Goal: Register for event/course

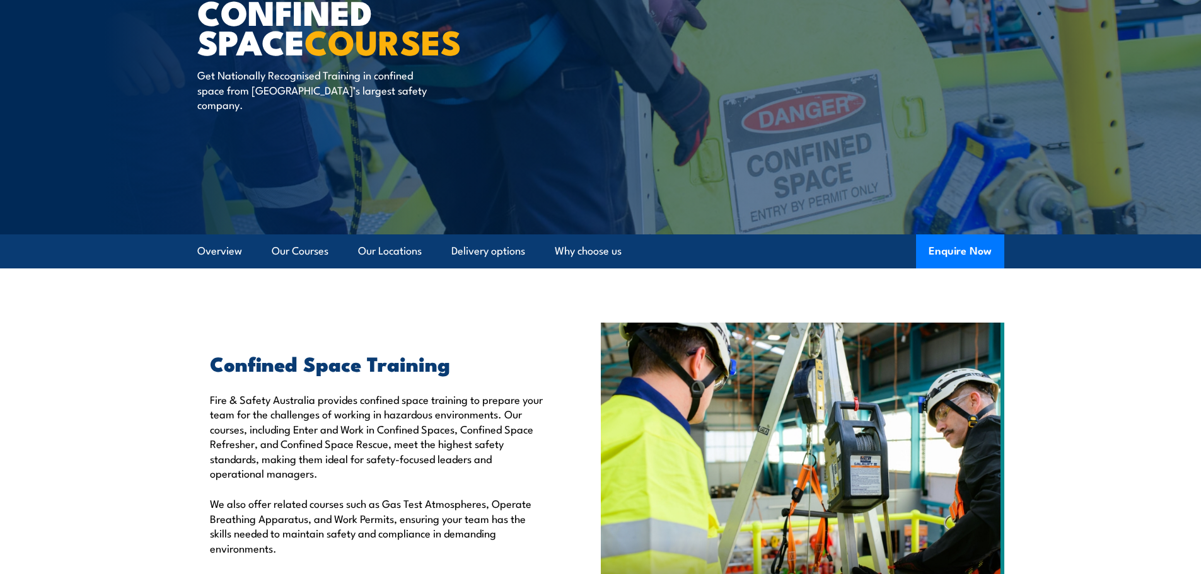
scroll to position [126, 0]
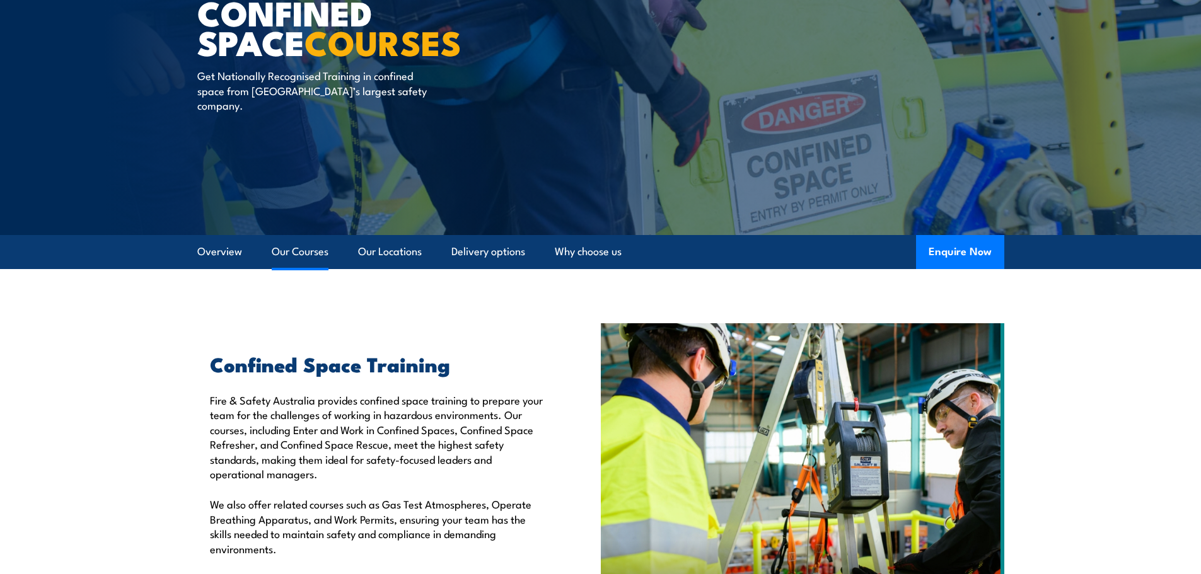
click at [310, 255] on link "Our Courses" at bounding box center [300, 251] width 57 height 33
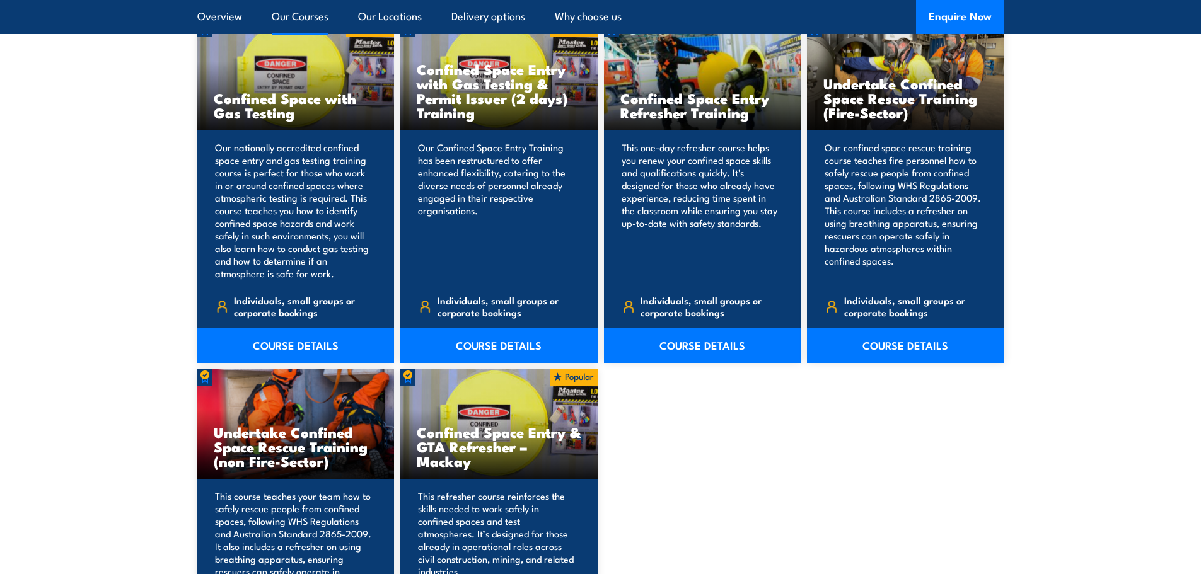
scroll to position [1082, 0]
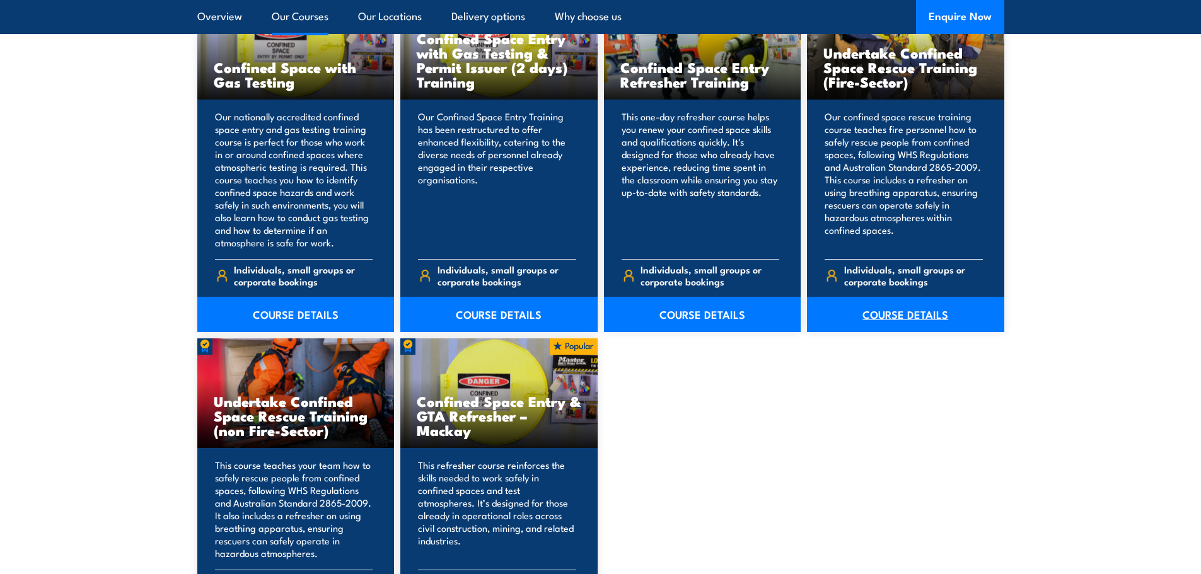
click at [908, 320] on link "COURSE DETAILS" at bounding box center [905, 314] width 197 height 35
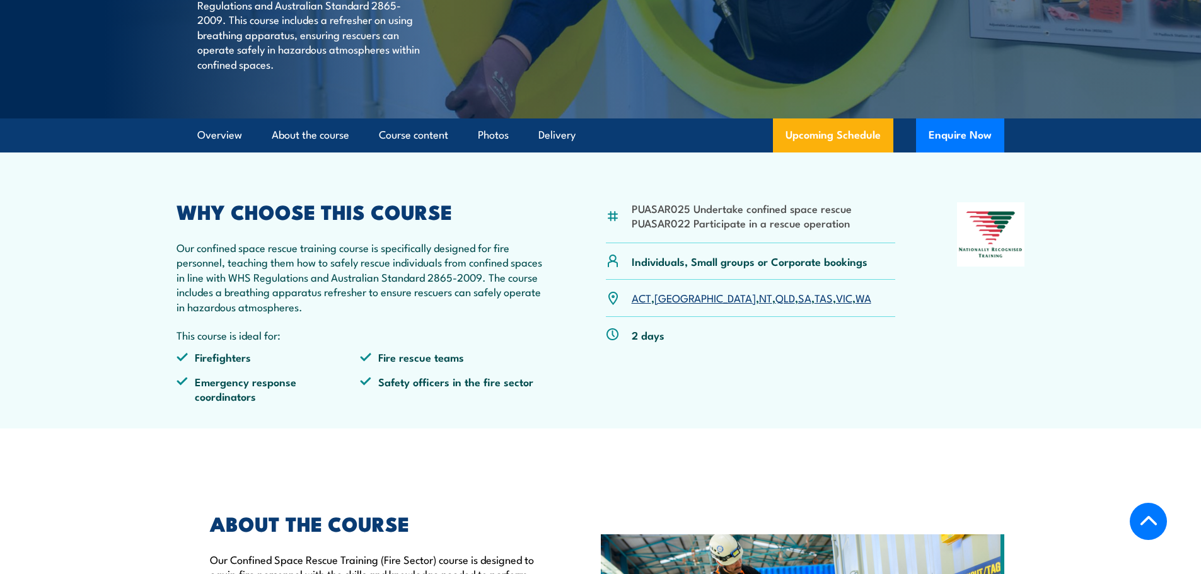
scroll to position [189, 0]
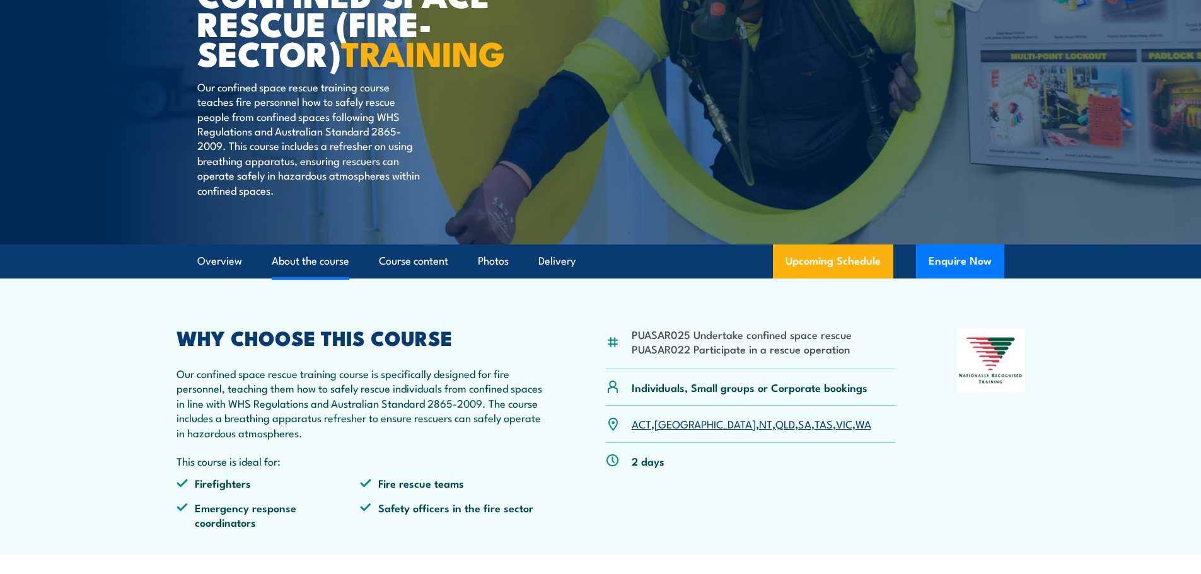
click at [318, 278] on link "About the course" at bounding box center [311, 261] width 78 height 33
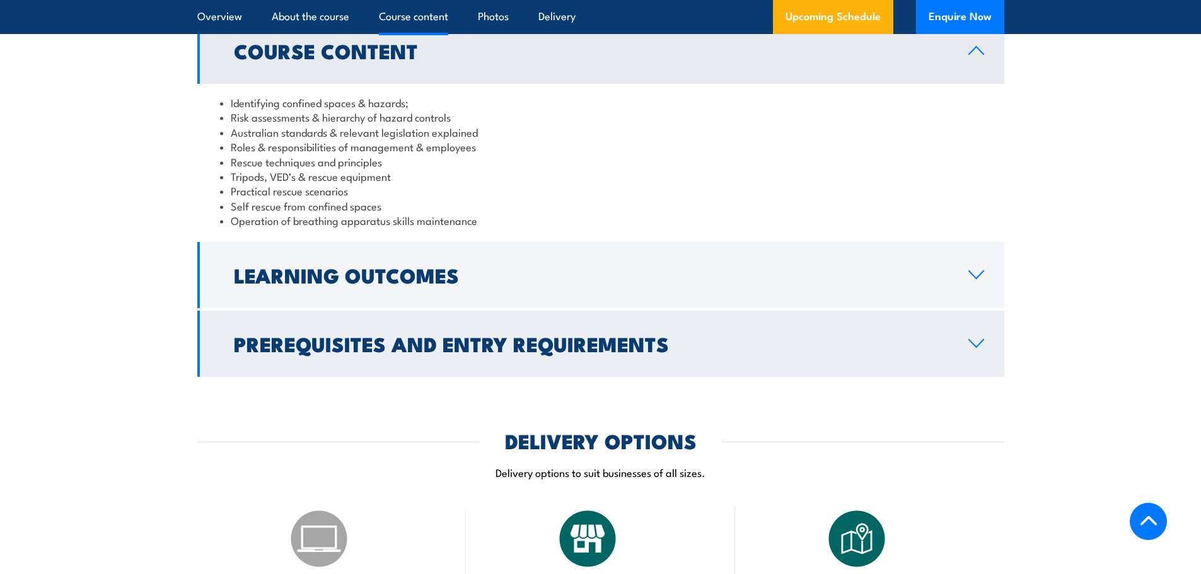
scroll to position [1176, 0]
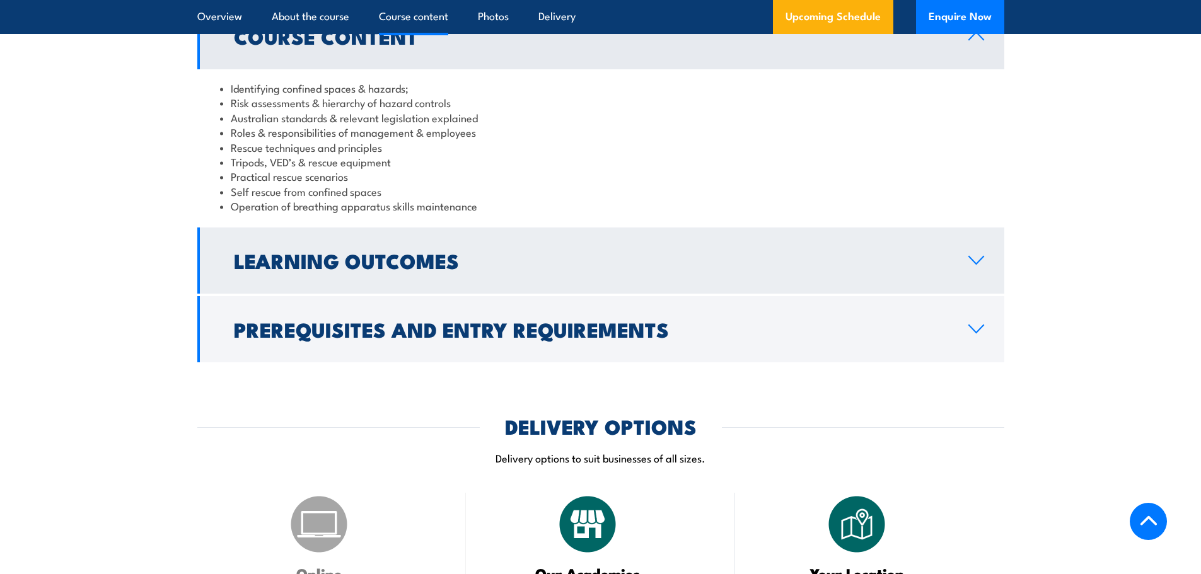
click at [485, 267] on h2 "Learning Outcomes" at bounding box center [591, 261] width 714 height 18
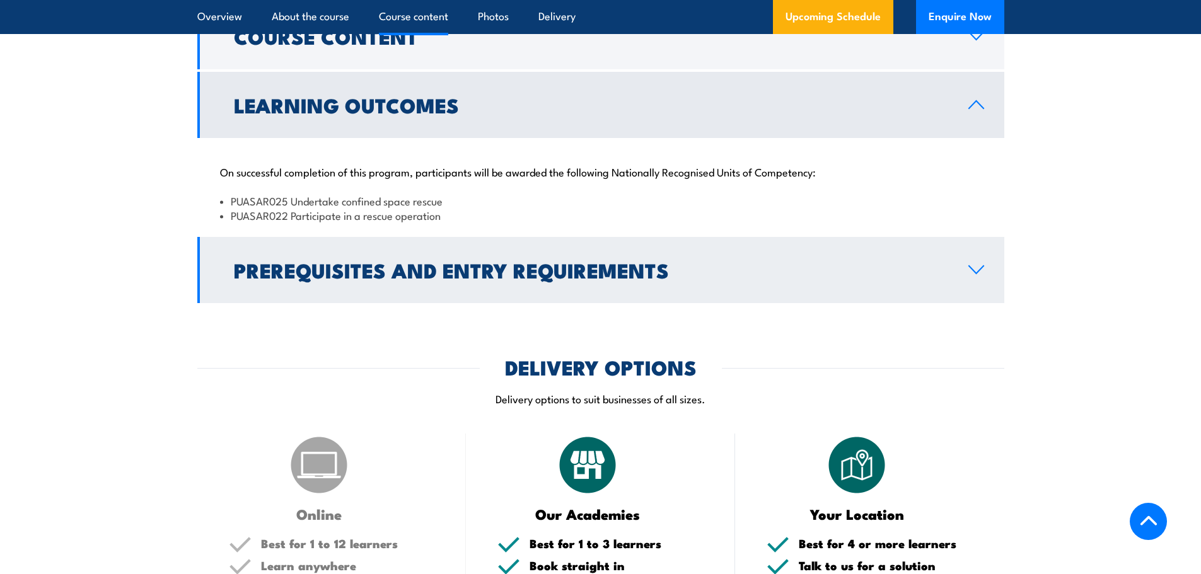
click at [674, 260] on link "Prerequisites and Entry Requirements" at bounding box center [600, 270] width 807 height 66
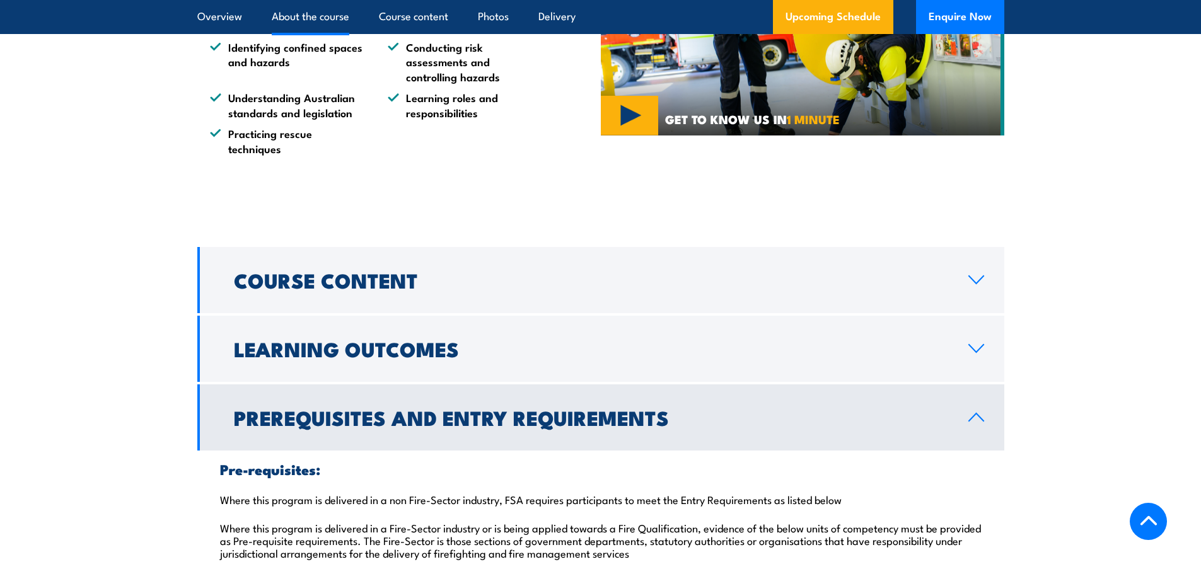
scroll to position [923, 0]
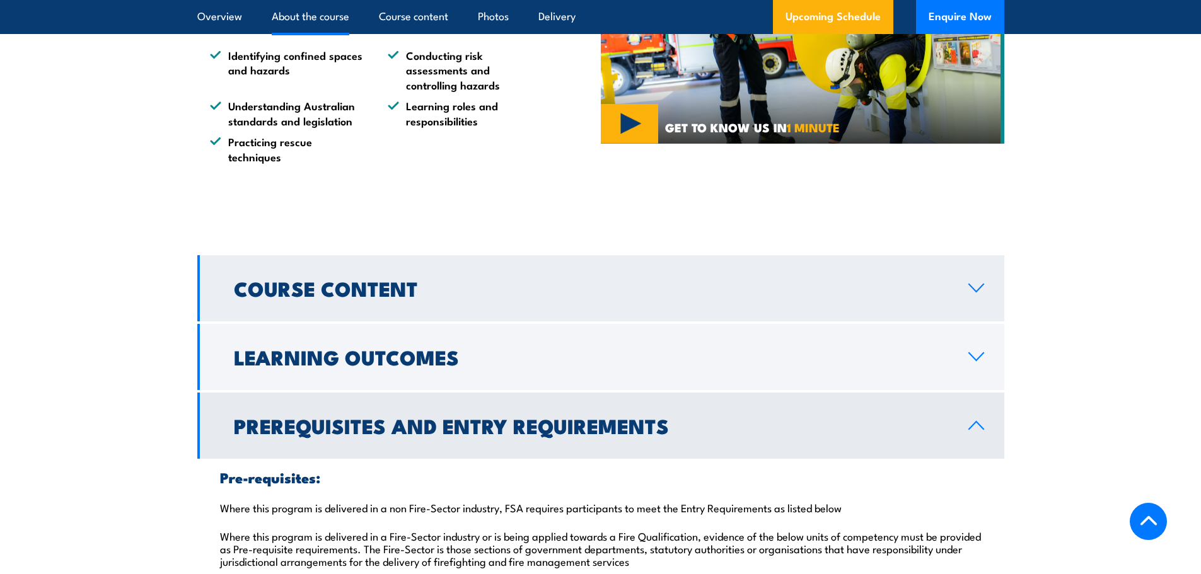
click at [635, 294] on h2 "Course Content" at bounding box center [591, 288] width 714 height 18
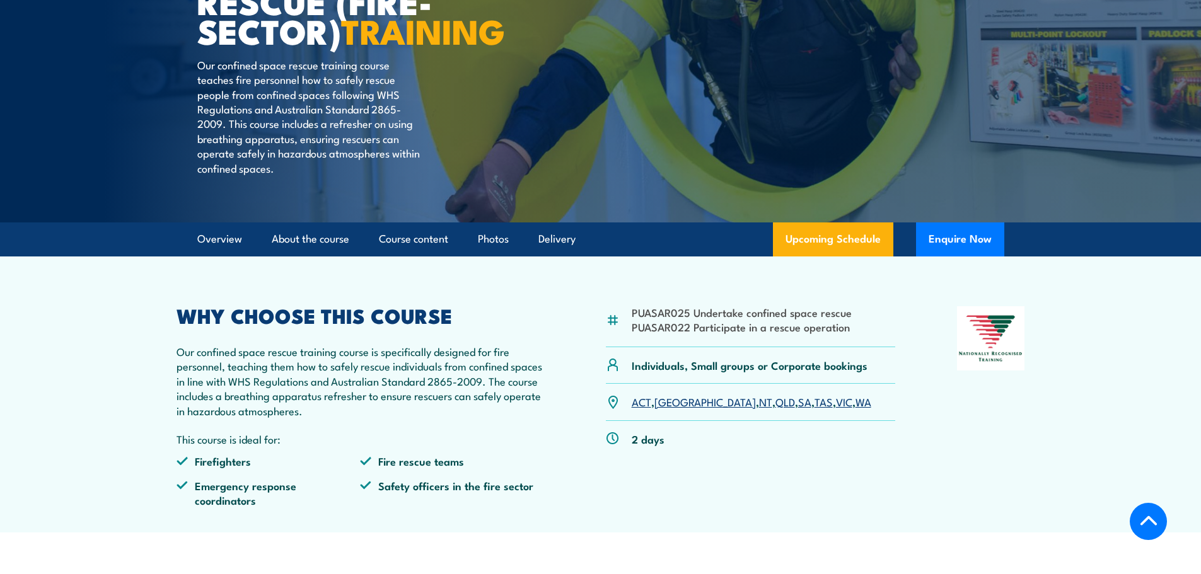
scroll to position [167, 0]
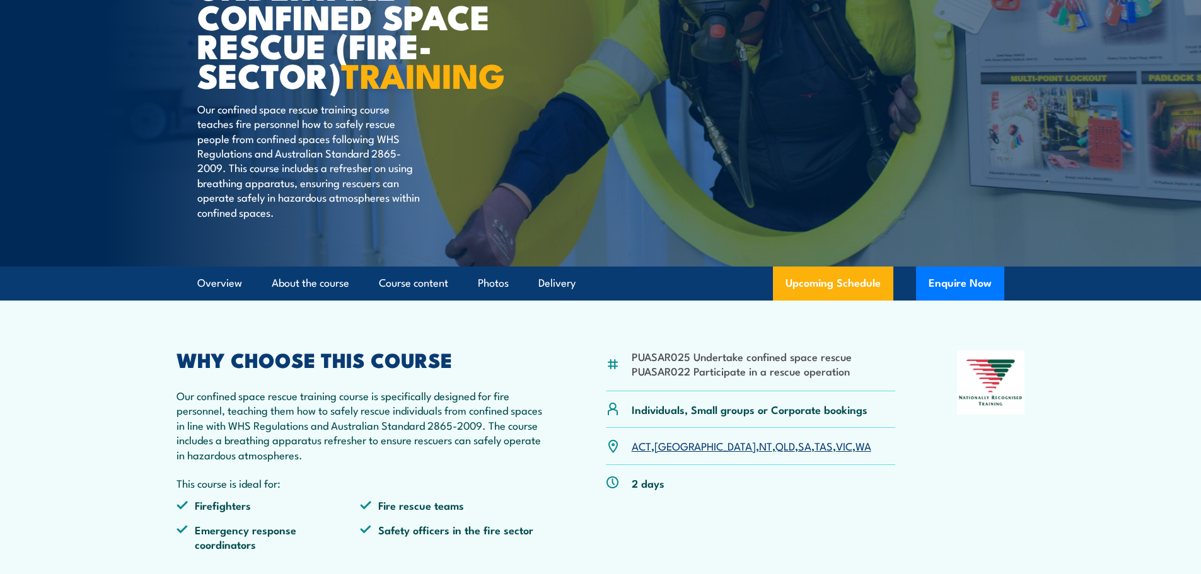
click at [665, 453] on link "[GEOGRAPHIC_DATA]" at bounding box center [704, 445] width 101 height 15
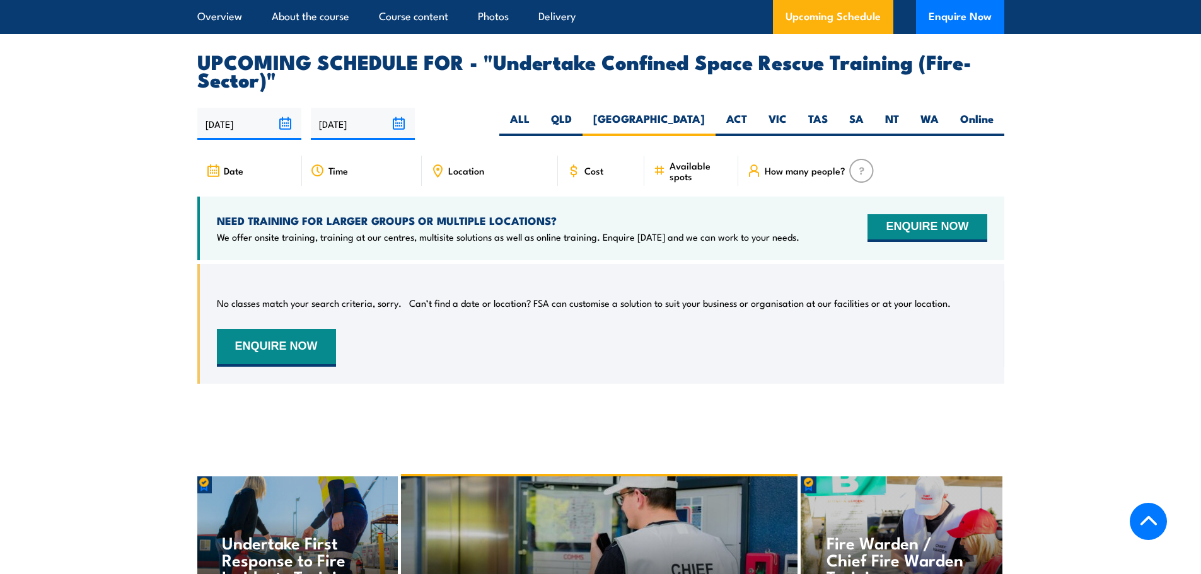
scroll to position [2015, 0]
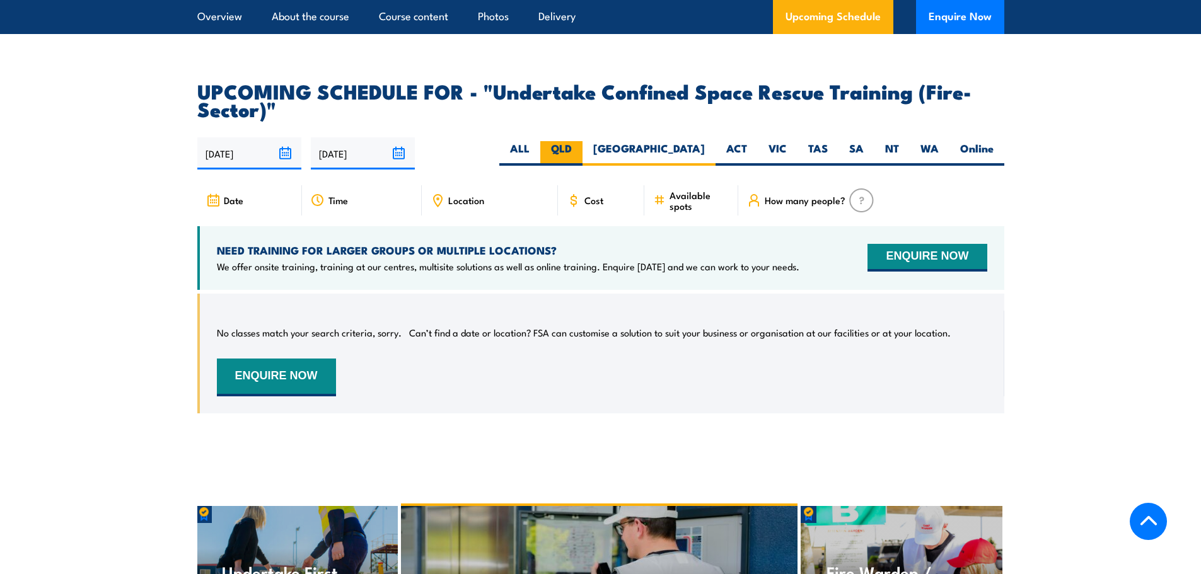
click at [582, 141] on label "QLD" at bounding box center [561, 153] width 42 height 25
click at [580, 141] on input "QLD" at bounding box center [576, 145] width 8 height 8
radio input "true"
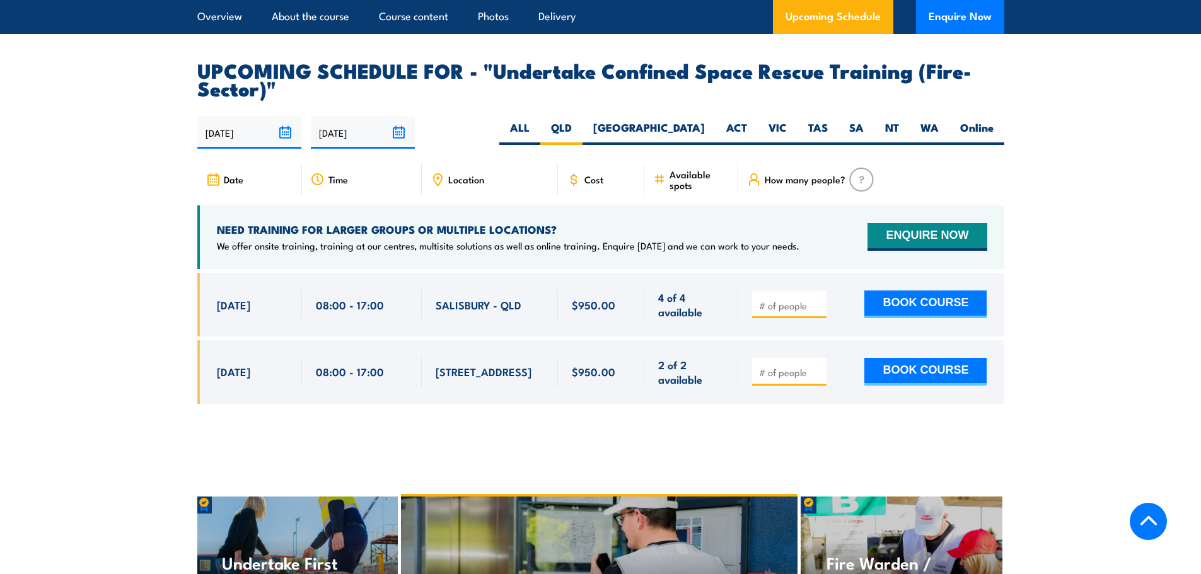
scroll to position [1952, 0]
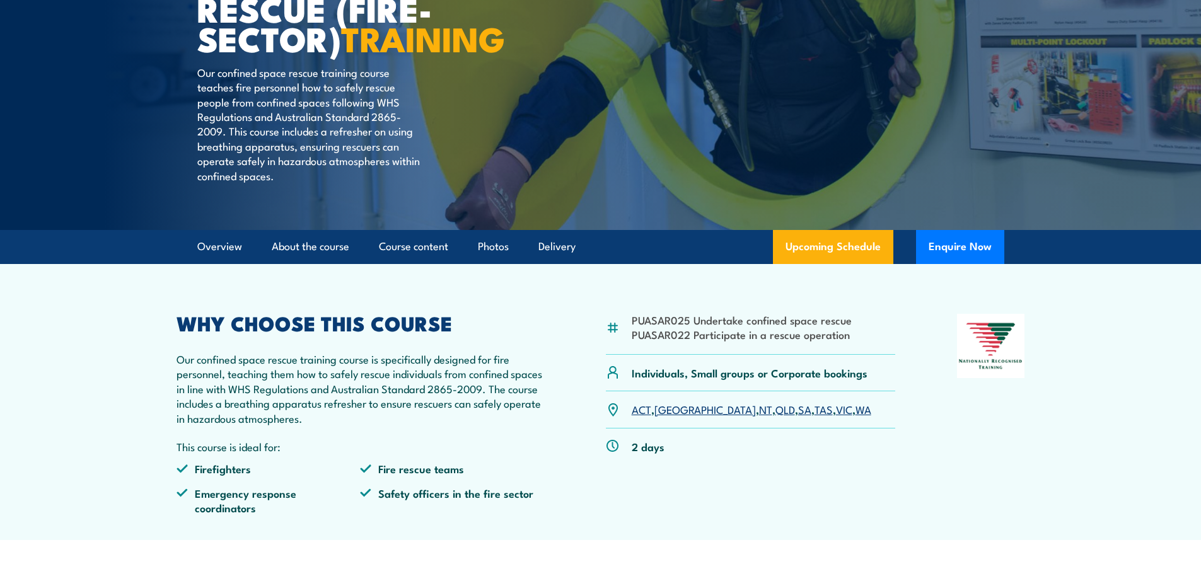
scroll to position [249, 0]
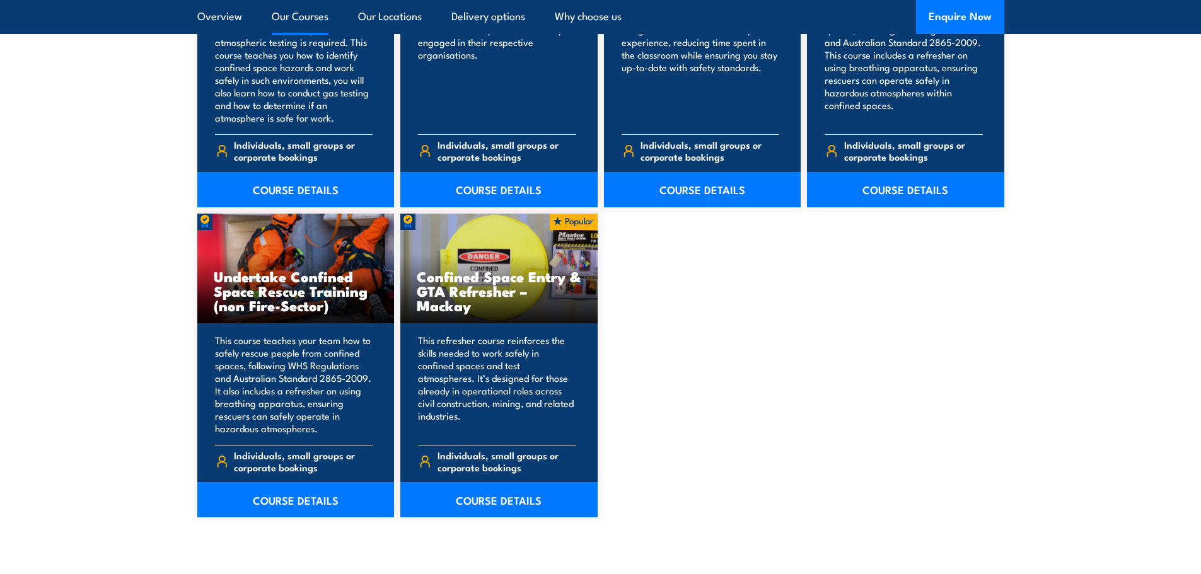
scroll to position [1271, 0]
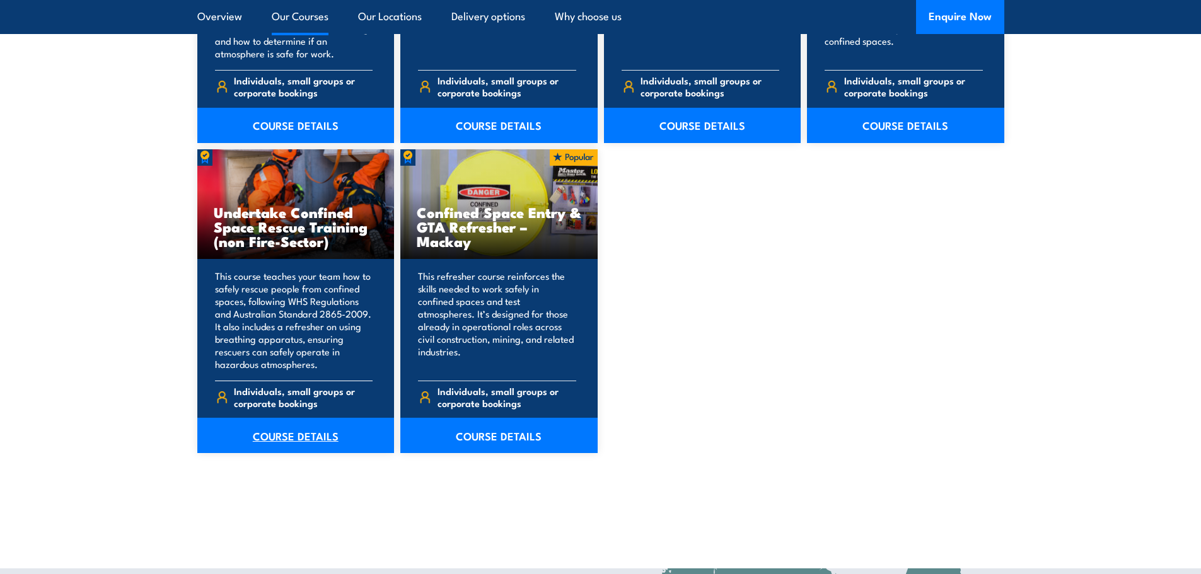
click at [310, 439] on link "COURSE DETAILS" at bounding box center [295, 435] width 197 height 35
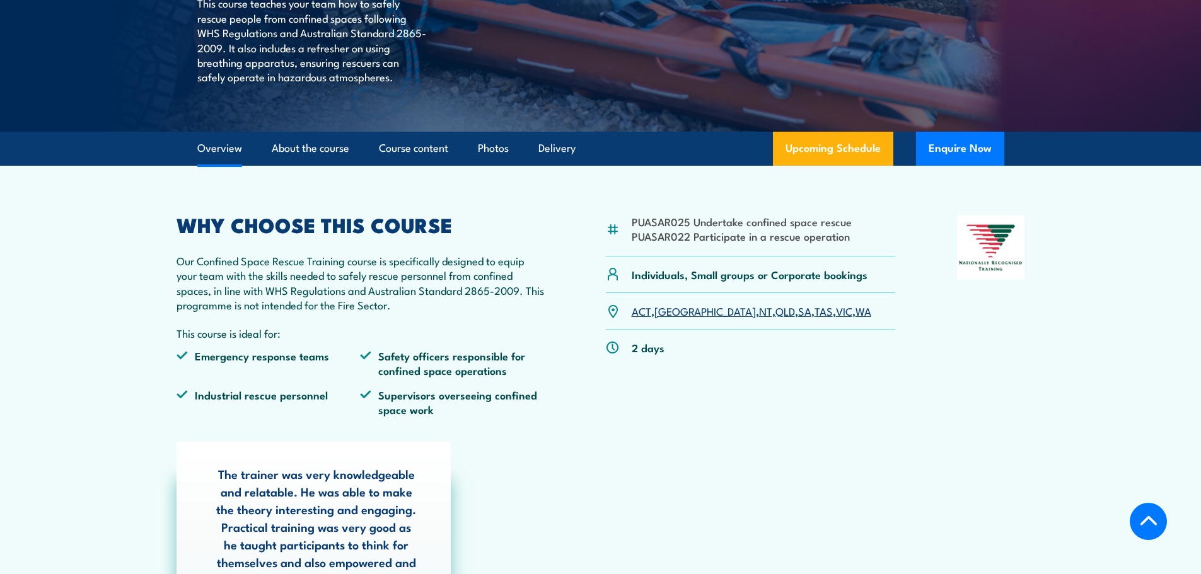
scroll to position [378, 0]
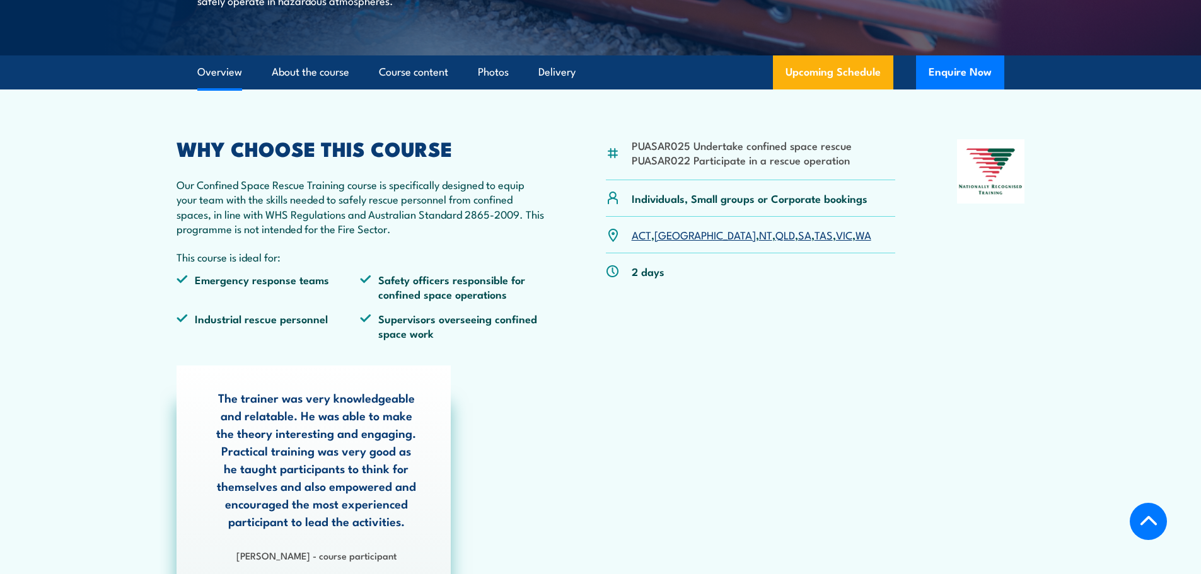
click at [678, 231] on link "[GEOGRAPHIC_DATA]" at bounding box center [704, 234] width 101 height 15
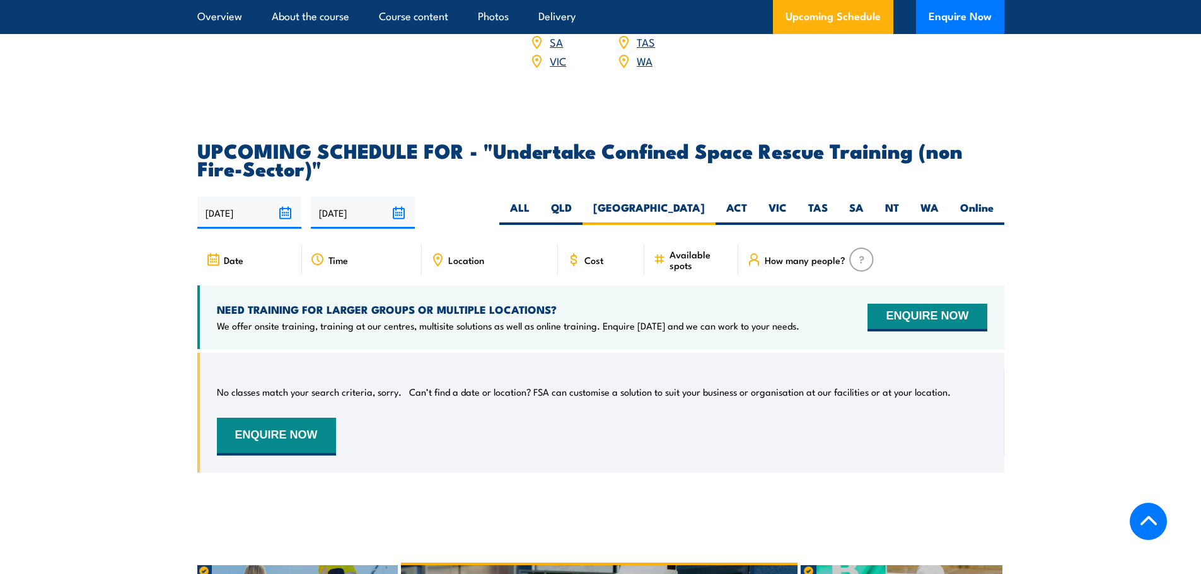
scroll to position [2147, 0]
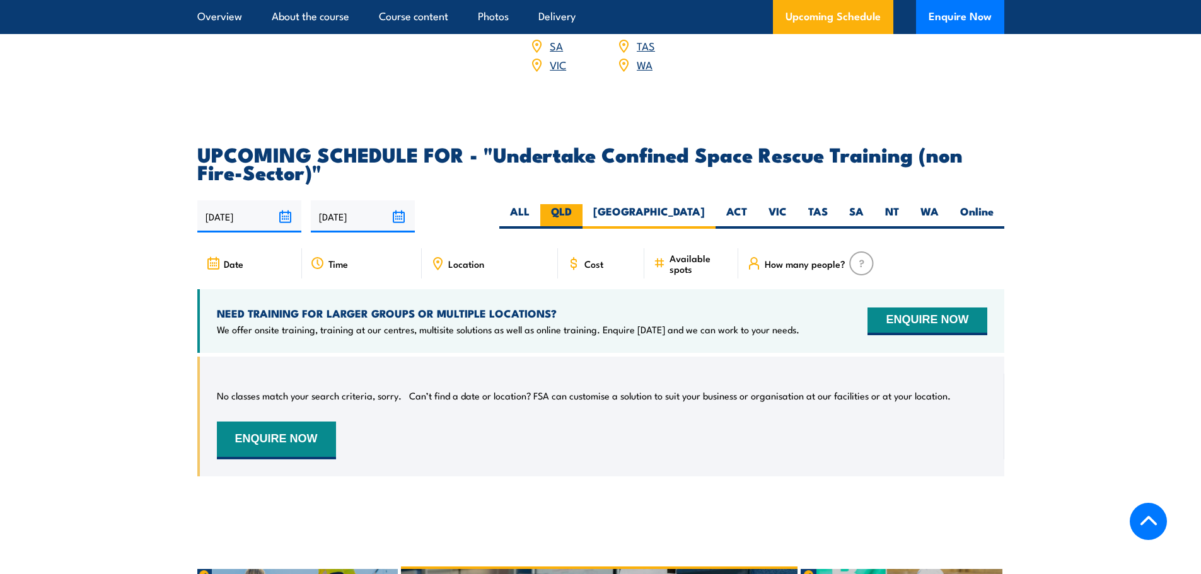
click at [582, 204] on label "QLD" at bounding box center [561, 216] width 42 height 25
click at [580, 204] on input "QLD" at bounding box center [576, 208] width 8 height 8
radio input "true"
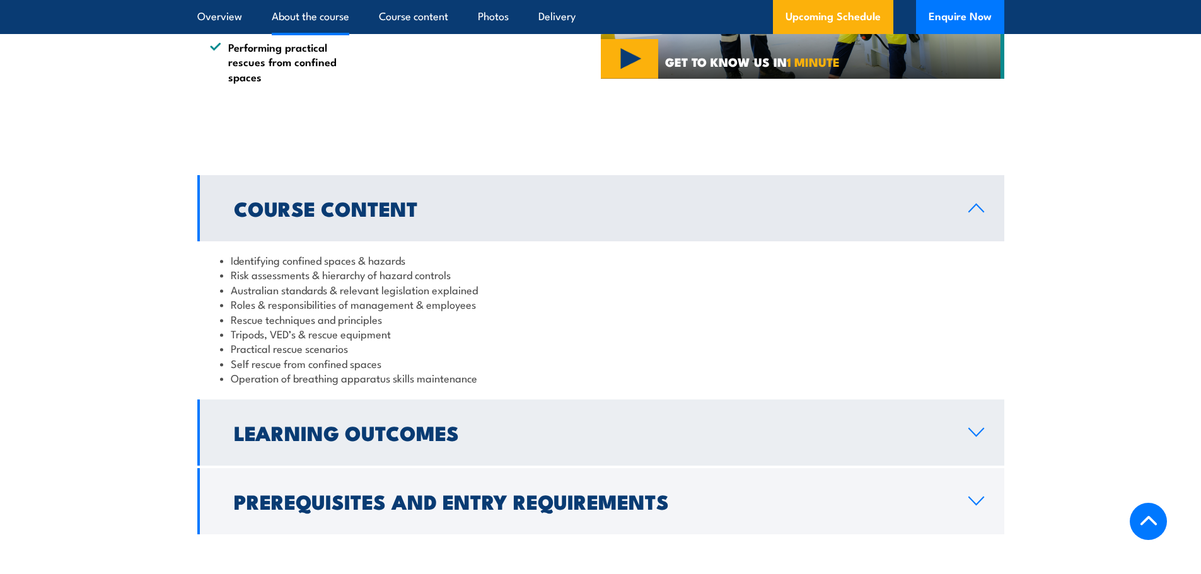
scroll to position [1201, 0]
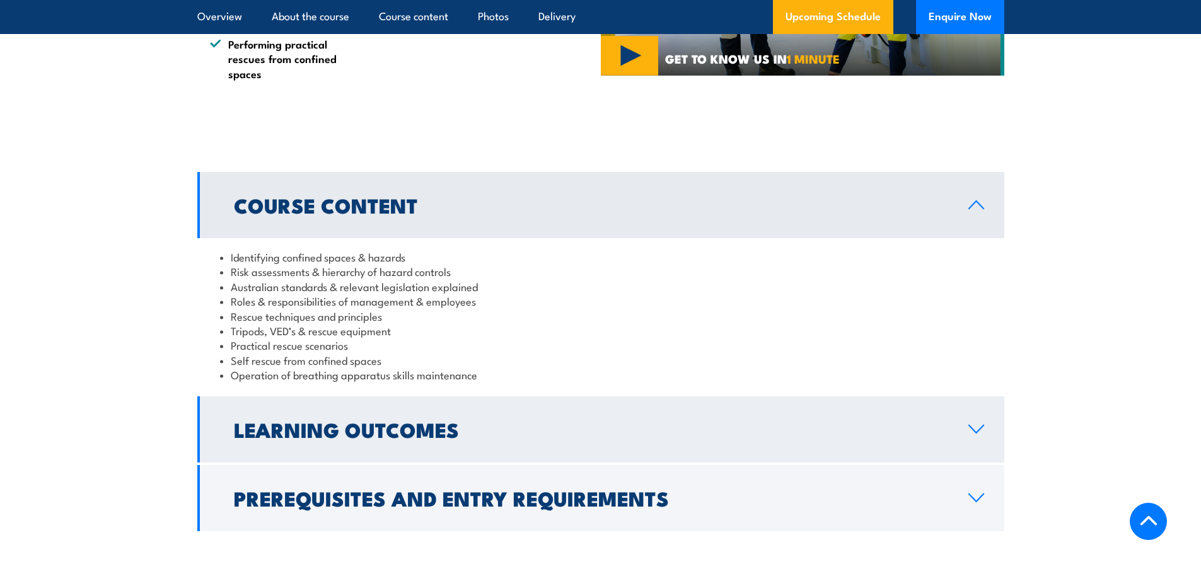
click at [497, 424] on h2 "Learning Outcomes" at bounding box center [591, 429] width 714 height 18
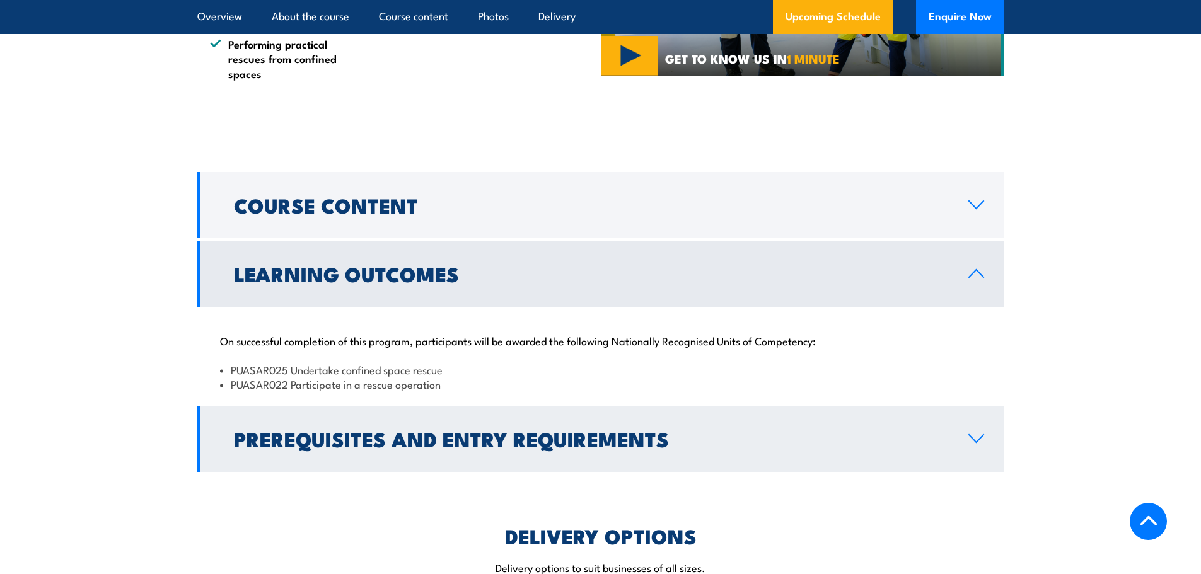
click at [692, 436] on h2 "Prerequisites and Entry Requirements" at bounding box center [591, 439] width 714 height 18
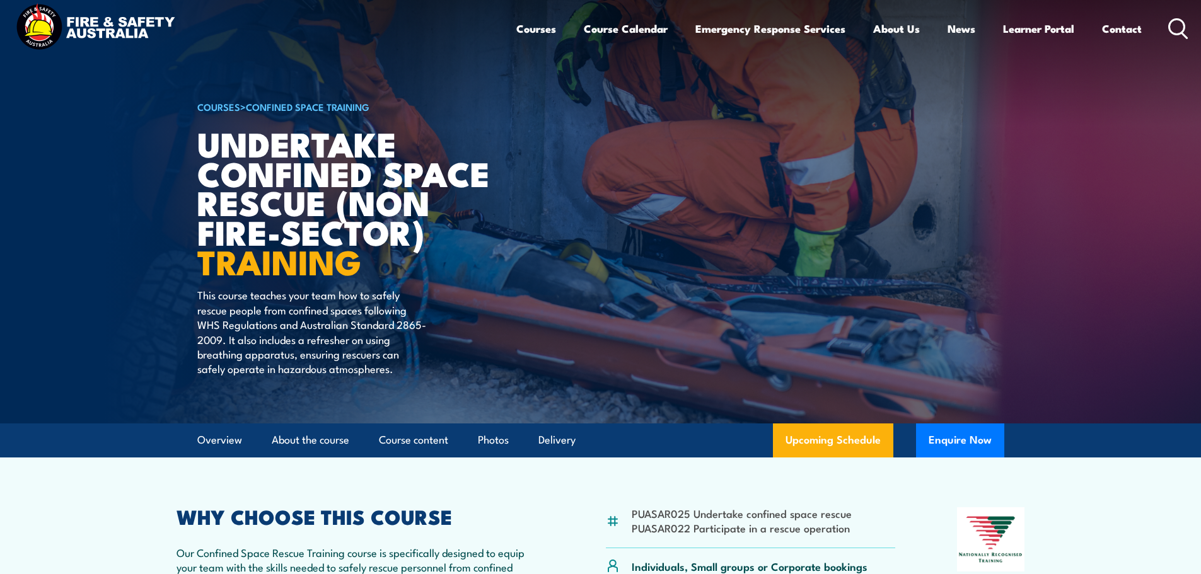
scroll to position [0, 0]
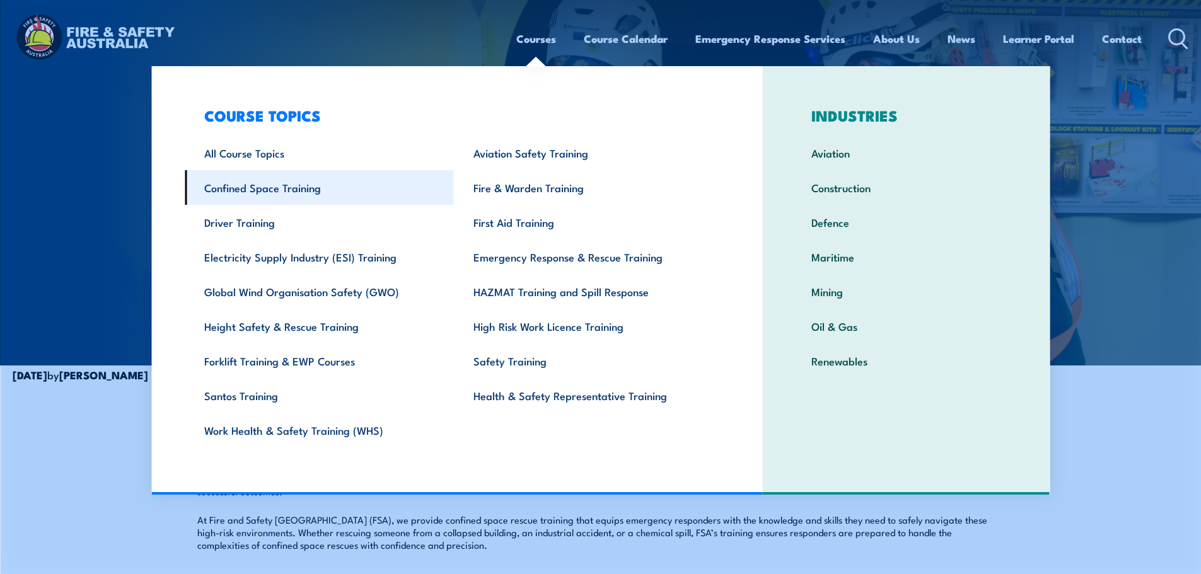
click at [291, 192] on link "Confined Space Training" at bounding box center [319, 187] width 269 height 35
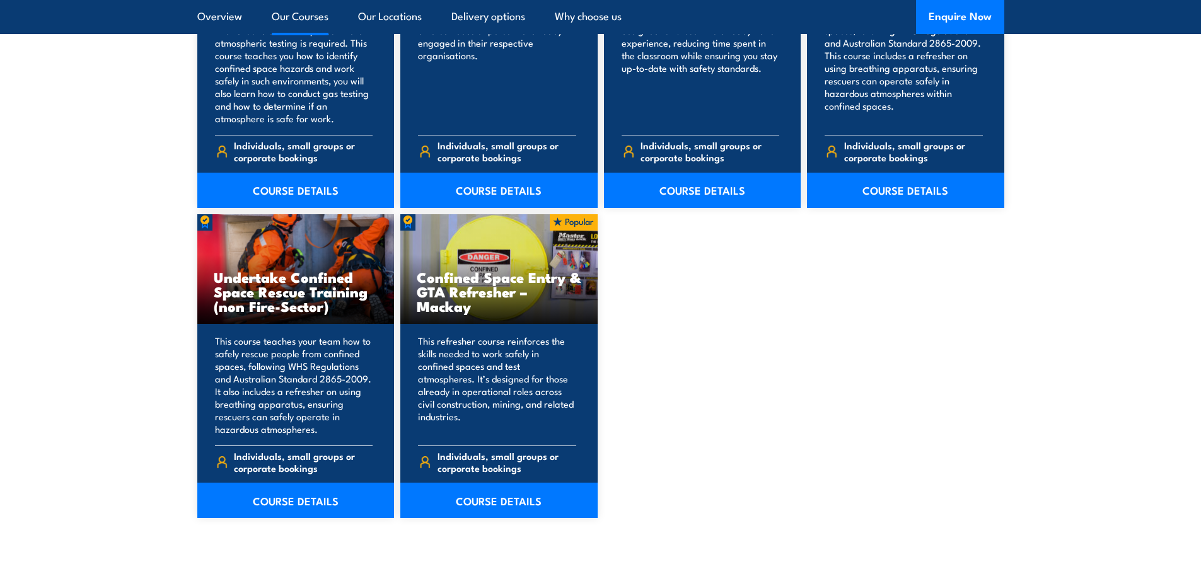
scroll to position [1261, 0]
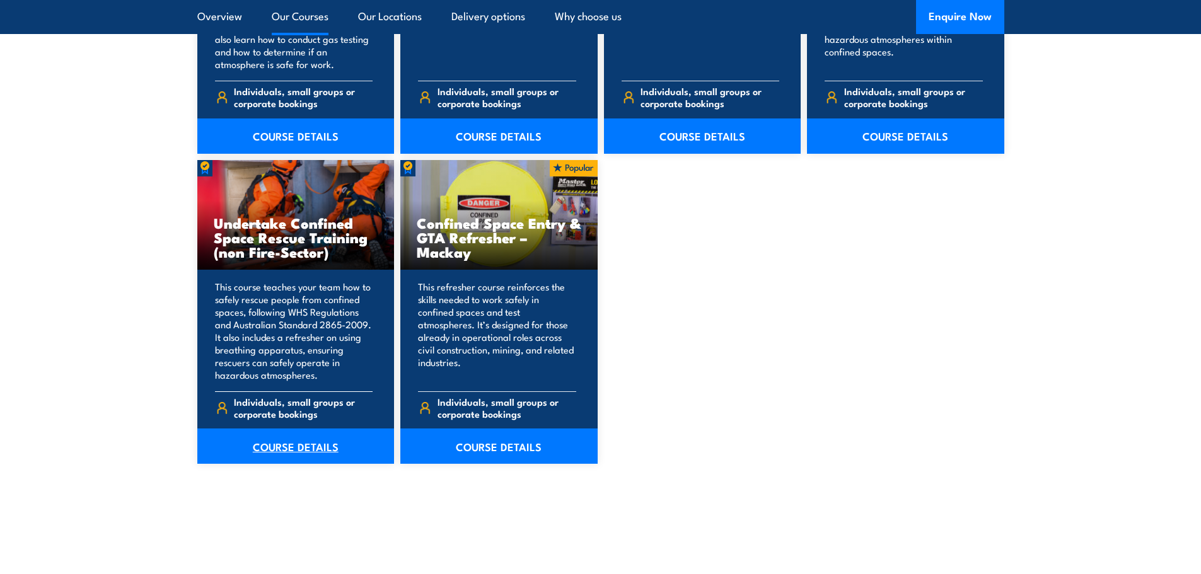
click at [304, 451] on link "COURSE DETAILS" at bounding box center [295, 446] width 197 height 35
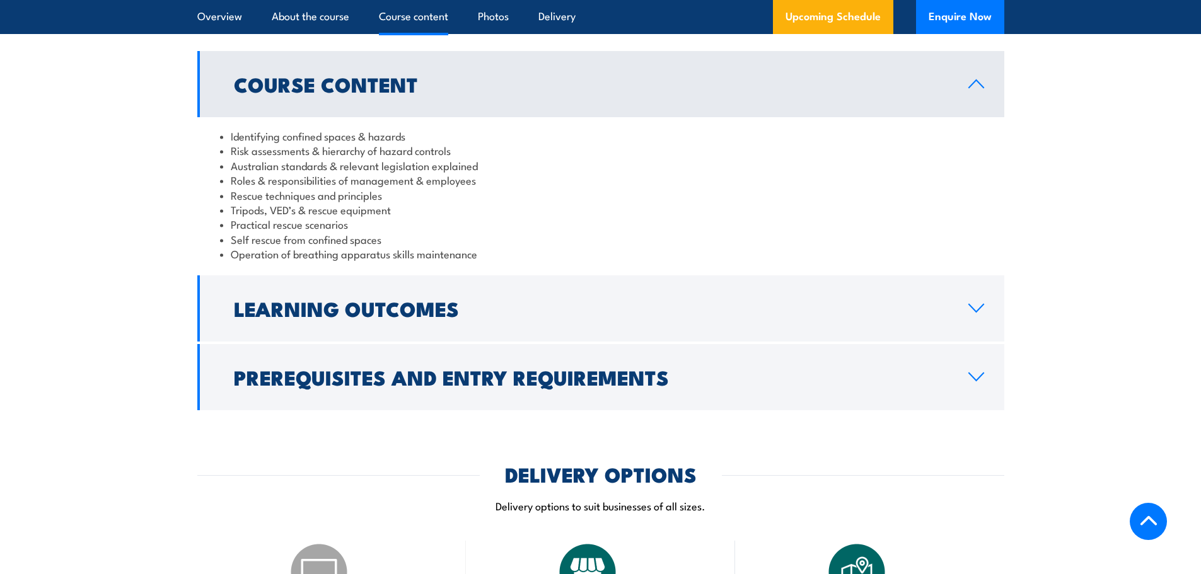
scroll to position [1324, 0]
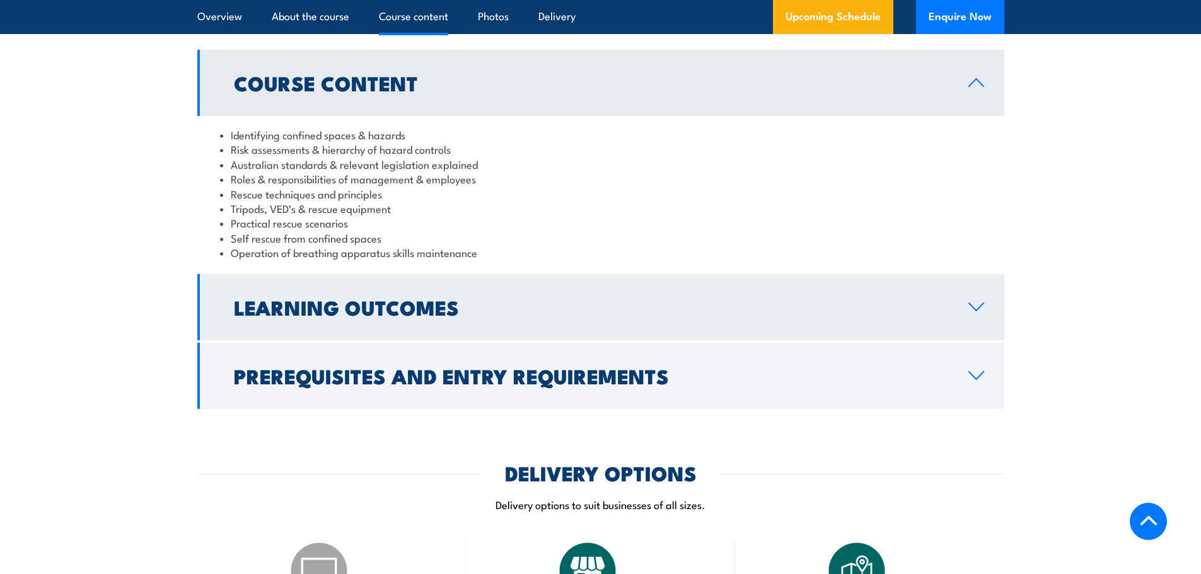
click at [502, 304] on h2 "Learning Outcomes" at bounding box center [591, 307] width 714 height 18
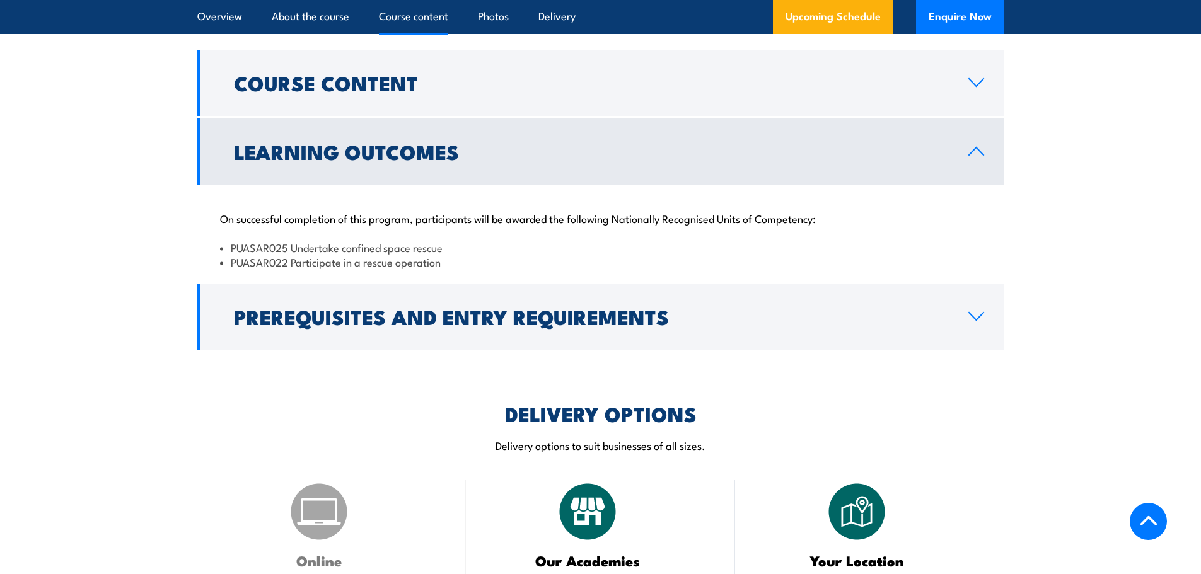
click at [494, 164] on link "Learning Outcomes" at bounding box center [600, 152] width 807 height 66
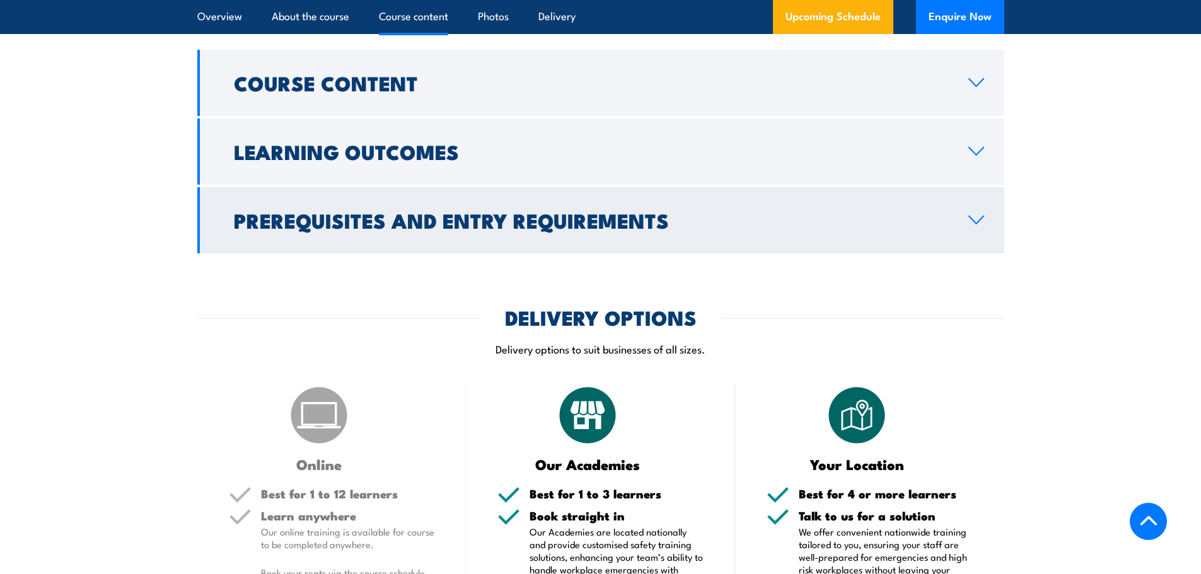
click at [715, 209] on link "Prerequisites and Entry Requirements" at bounding box center [600, 220] width 807 height 66
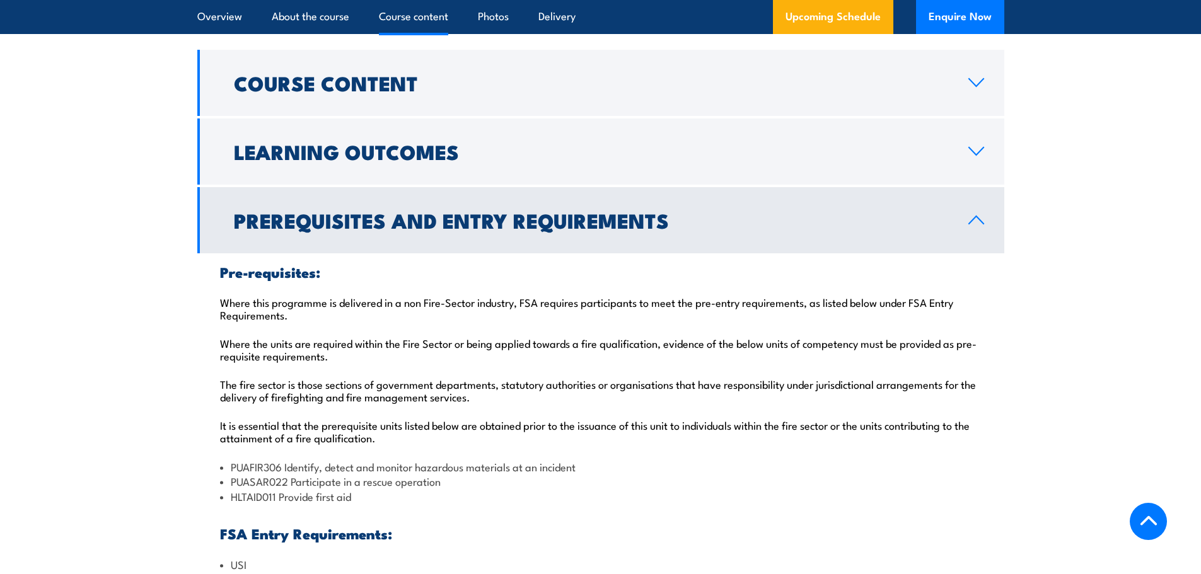
click at [715, 209] on link "Prerequisites and Entry Requirements" at bounding box center [600, 220] width 807 height 66
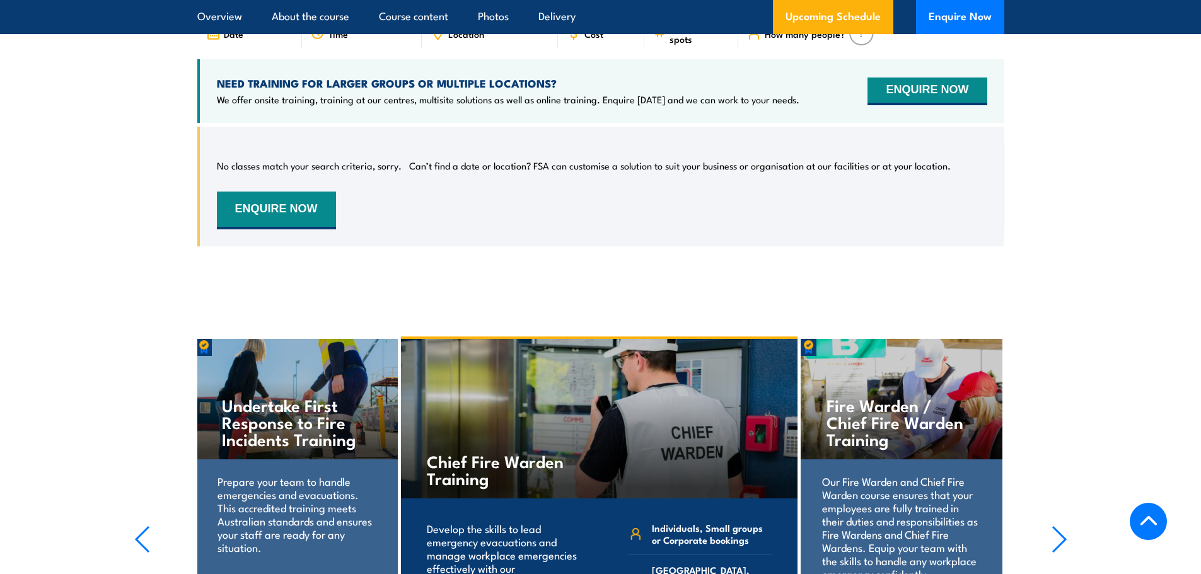
scroll to position [2143, 0]
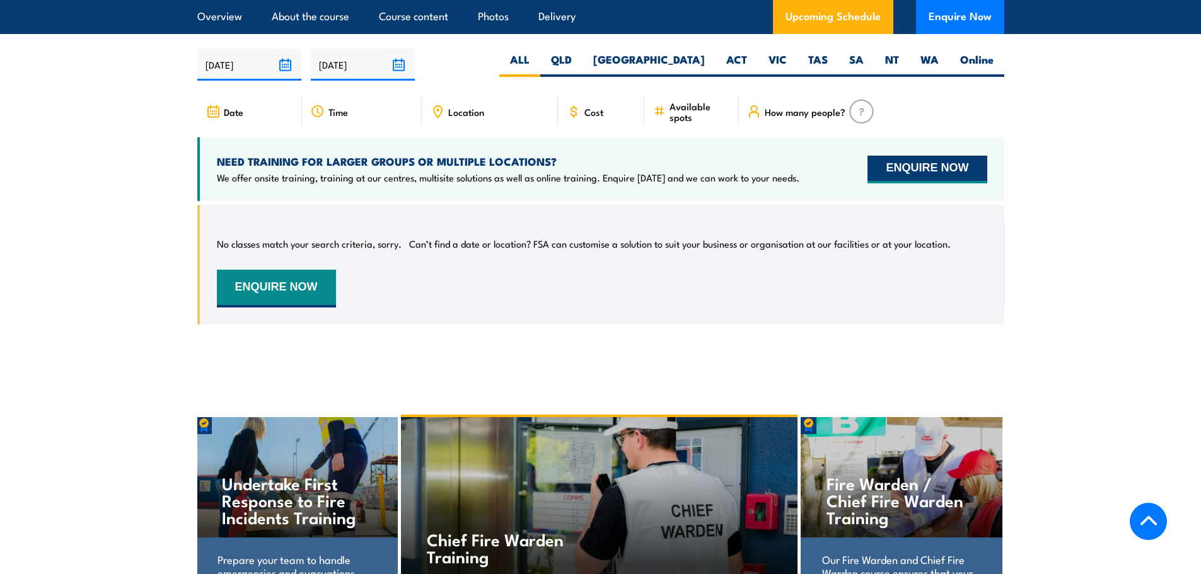
click at [903, 156] on button "ENQUIRE NOW" at bounding box center [926, 170] width 119 height 28
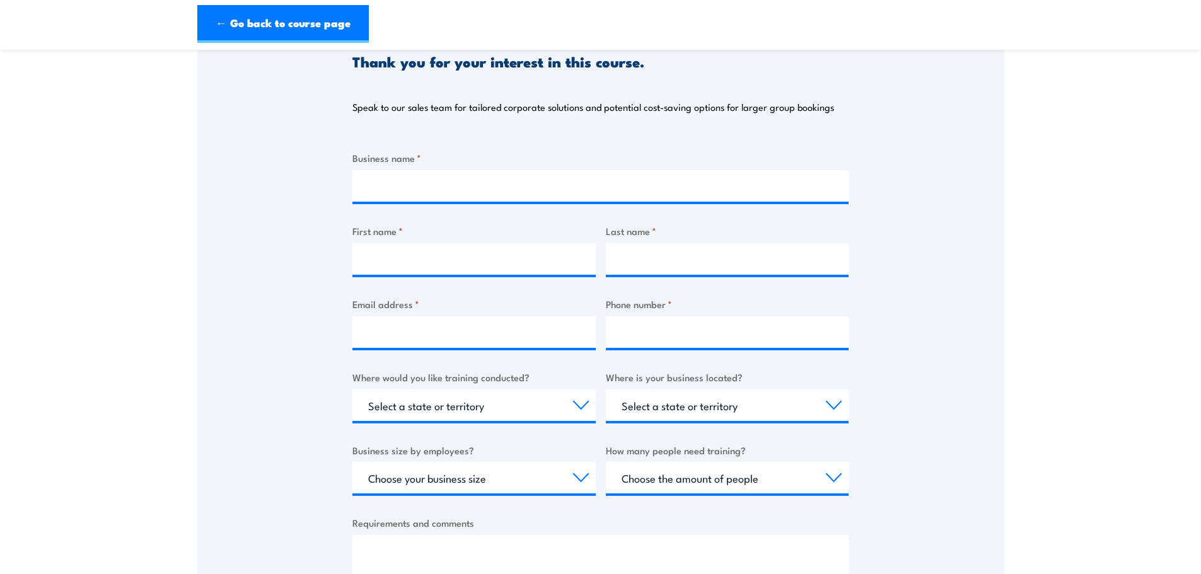
scroll to position [252, 0]
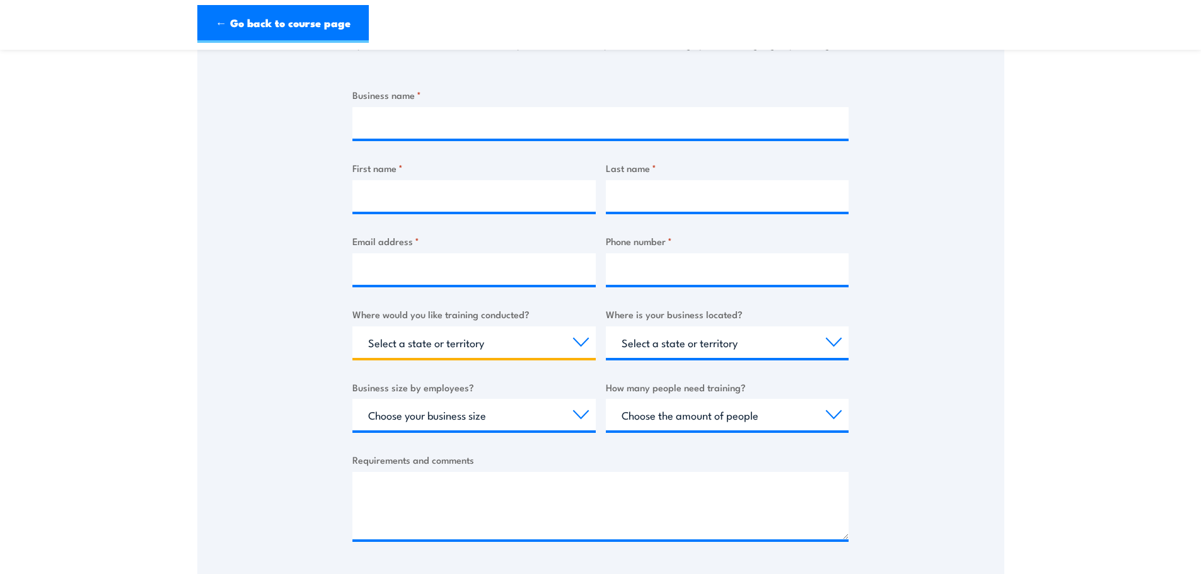
click at [574, 341] on select "Select a state or territory Nationally - multiple locations [GEOGRAPHIC_DATA] […" at bounding box center [473, 343] width 243 height 32
select select "[GEOGRAPHIC_DATA]"
click at [352, 327] on select "Select a state or territory Nationally - multiple locations [GEOGRAPHIC_DATA] […" at bounding box center [473, 343] width 243 height 32
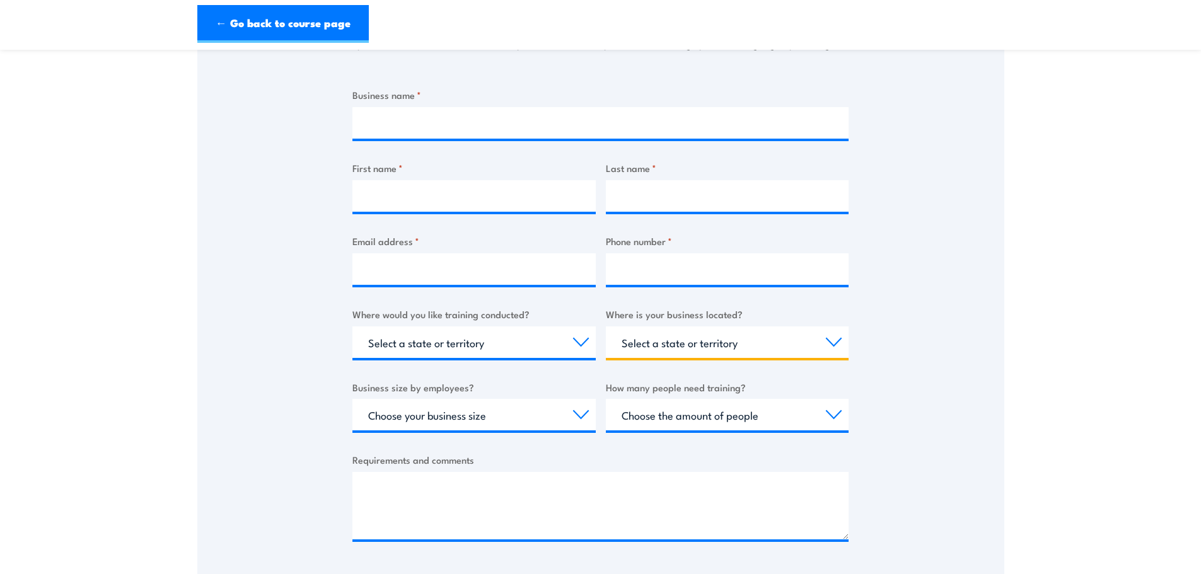
click at [637, 343] on select "Select a state or territory [GEOGRAPHIC_DATA] [GEOGRAPHIC_DATA] [GEOGRAPHIC_DAT…" at bounding box center [727, 343] width 243 height 32
select select "[GEOGRAPHIC_DATA]"
click at [606, 327] on select "Select a state or territory [GEOGRAPHIC_DATA] [GEOGRAPHIC_DATA] [GEOGRAPHIC_DAT…" at bounding box center [727, 343] width 243 height 32
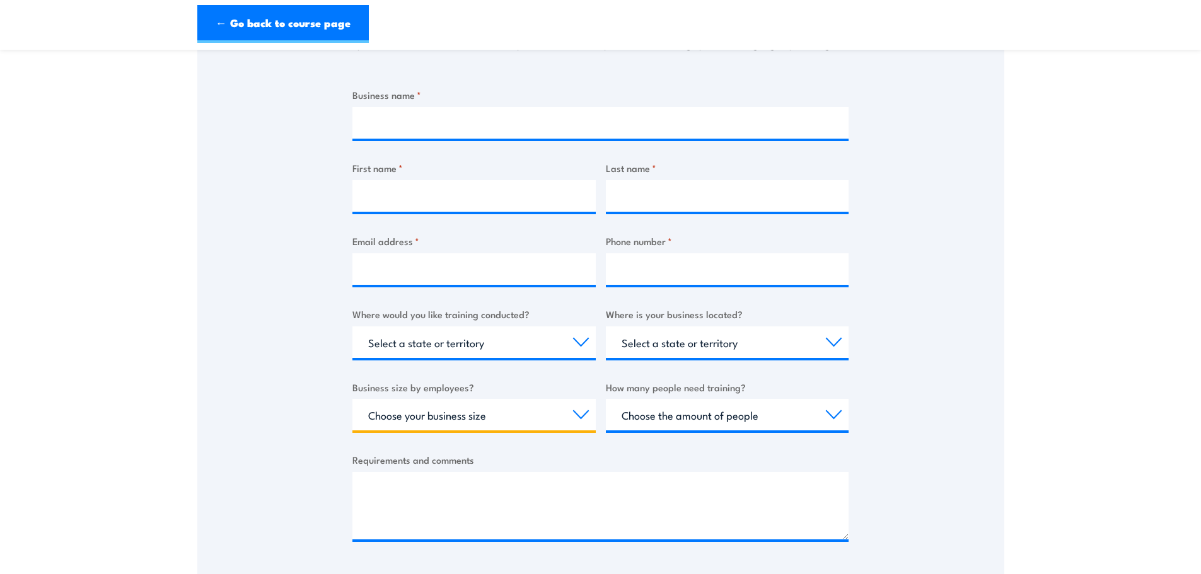
click at [547, 417] on select "Choose your business size 1 to 19 20 to 199 200+" at bounding box center [473, 415] width 243 height 32
select select "20 to 199"
click at [352, 399] on select "Choose your business size 1 to 19 20 to 199 200+" at bounding box center [473, 415] width 243 height 32
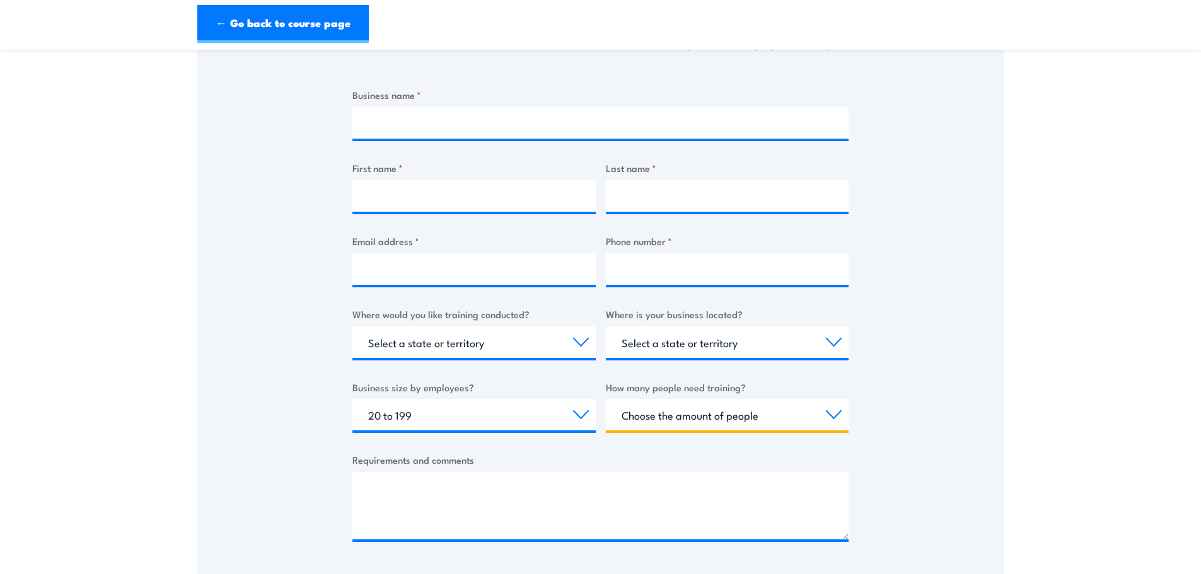
click at [680, 414] on select "Choose the amount of people 1 to 4 5 to 19 20+" at bounding box center [727, 415] width 243 height 32
select select "5 to 19"
click at [606, 399] on select "Choose the amount of people 1 to 4 5 to 19 20+" at bounding box center [727, 415] width 243 height 32
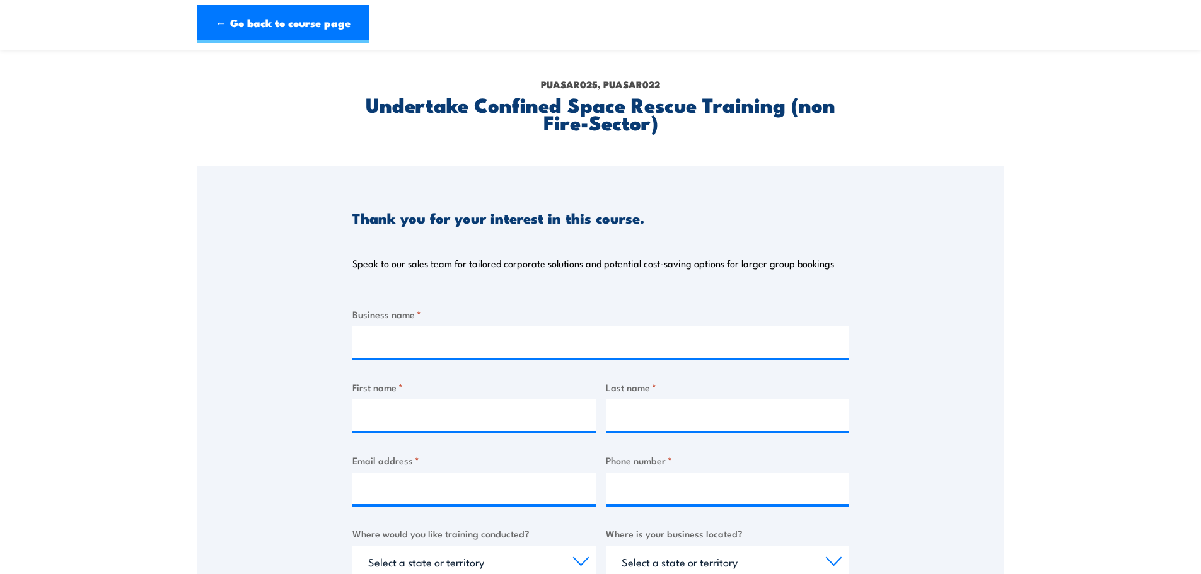
scroll to position [0, 0]
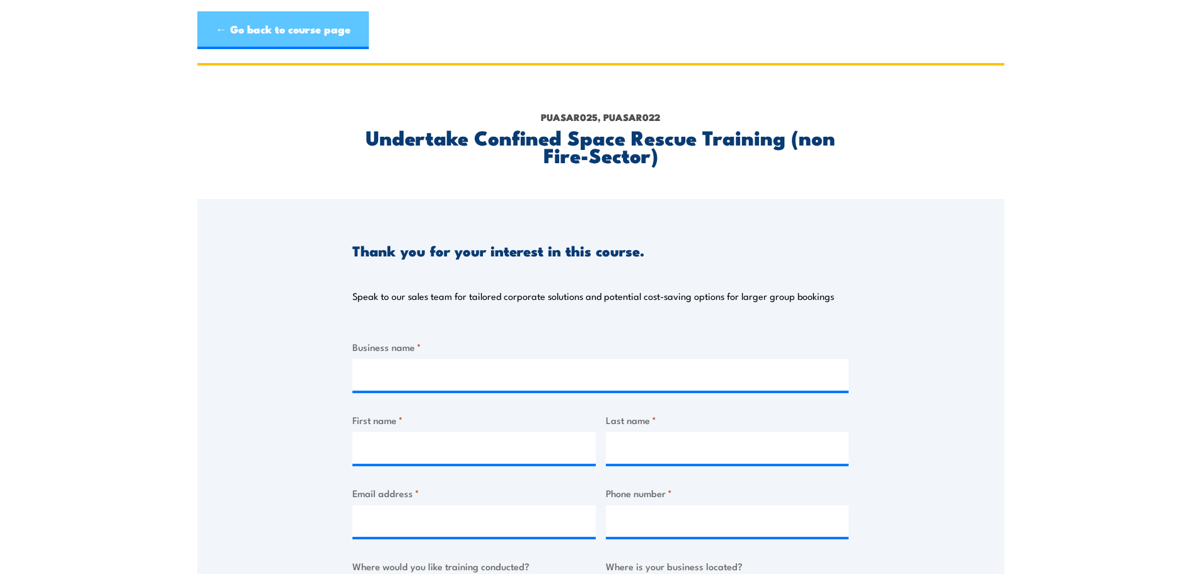
click at [305, 39] on link "← Go back to course page" at bounding box center [282, 30] width 171 height 38
